Goal: Task Accomplishment & Management: Use online tool/utility

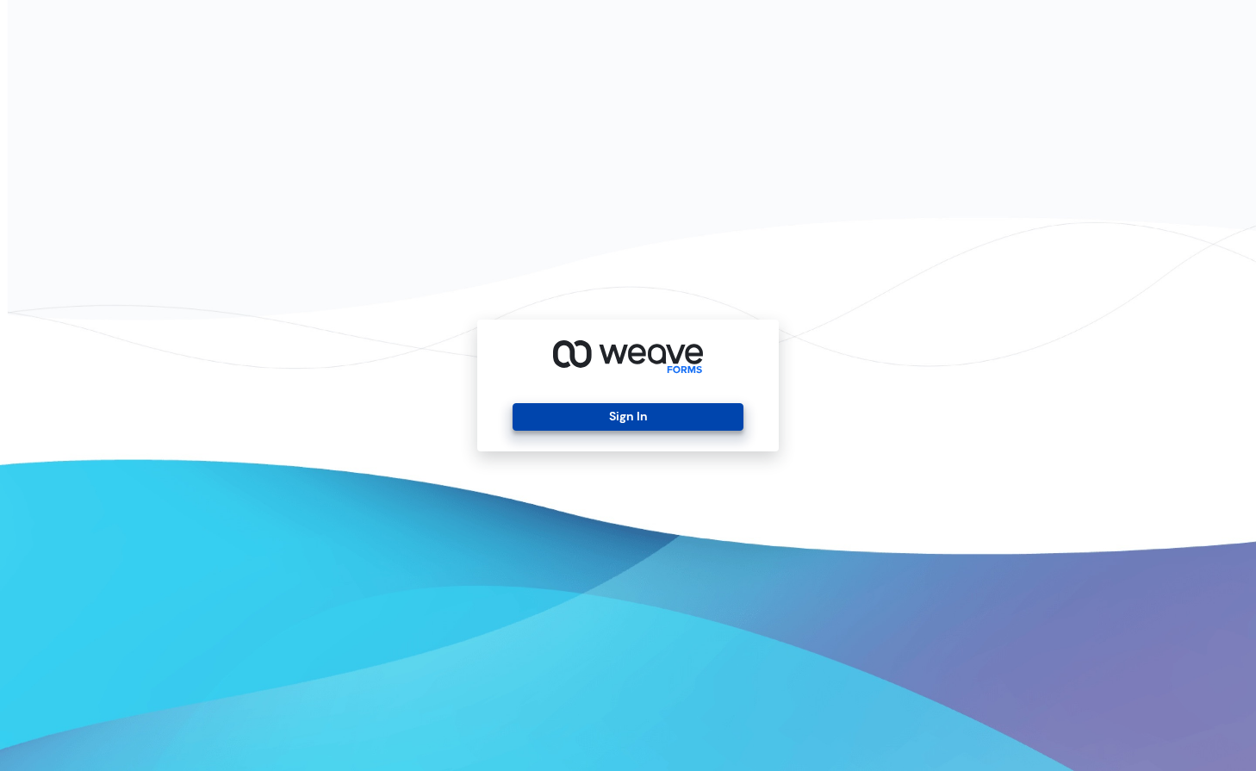
click at [658, 414] on button "Sign In" at bounding box center [627, 417] width 230 height 28
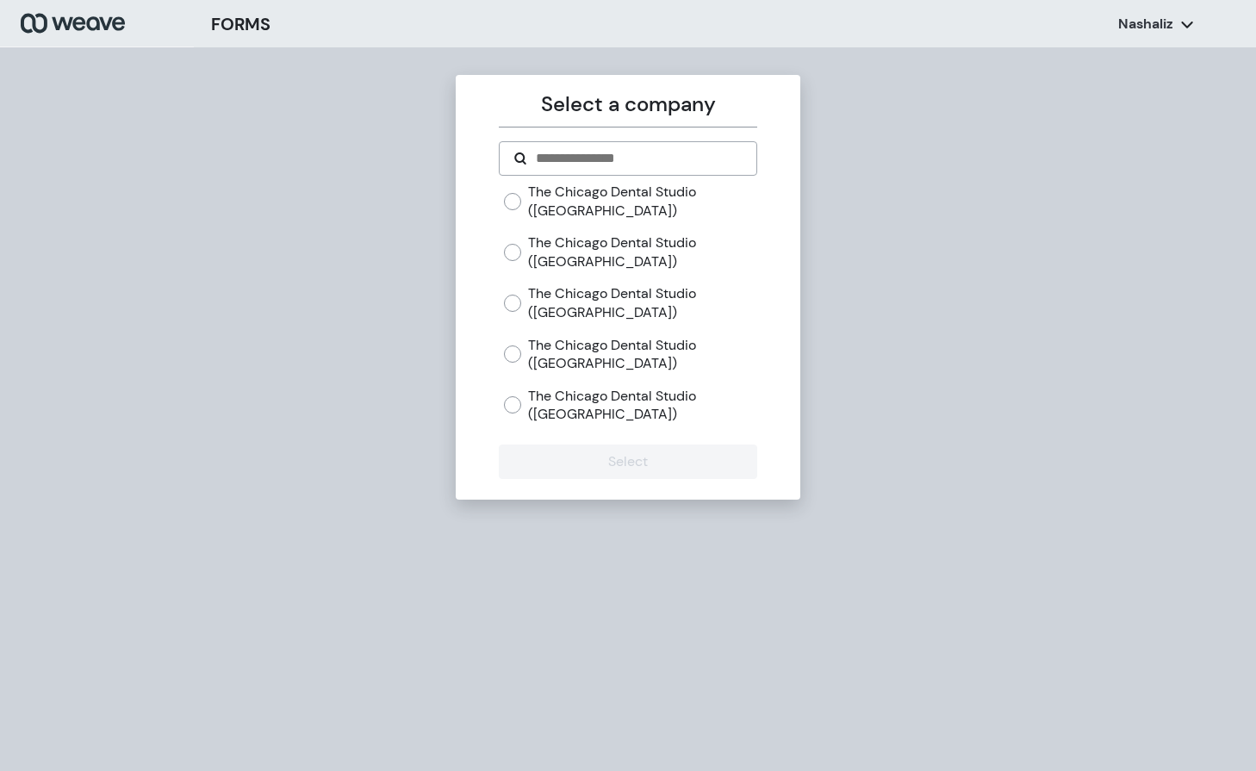
click at [555, 205] on label "The Chicago Dental Studio (Lincoln Park)" at bounding box center [642, 201] width 228 height 37
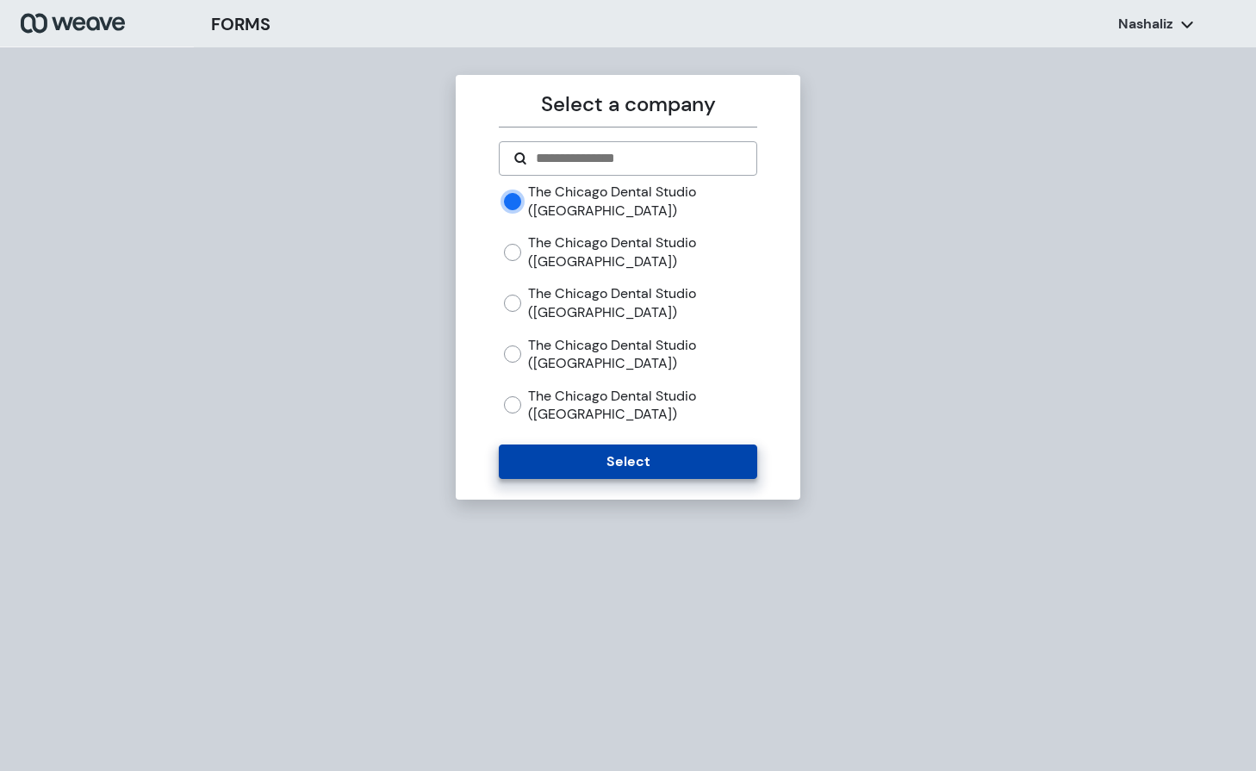
click at [677, 464] on button "Select" at bounding box center [627, 461] width 257 height 34
